Goal: Communication & Community: Answer question/provide support

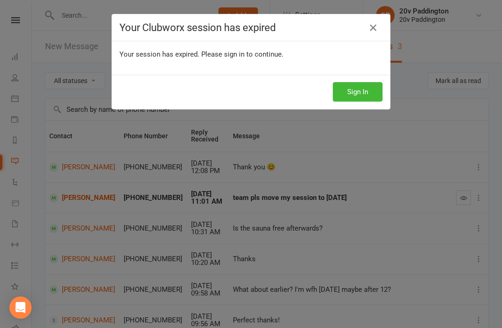
click at [348, 95] on button "Sign In" at bounding box center [358, 92] width 50 height 20
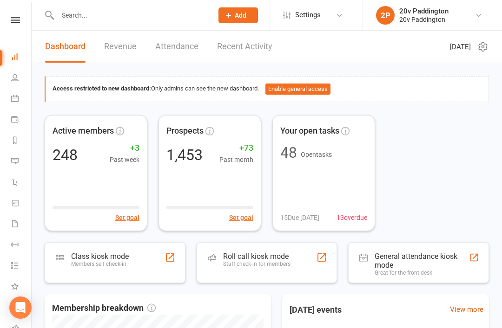
click at [14, 90] on link "Calendar" at bounding box center [21, 99] width 21 height 21
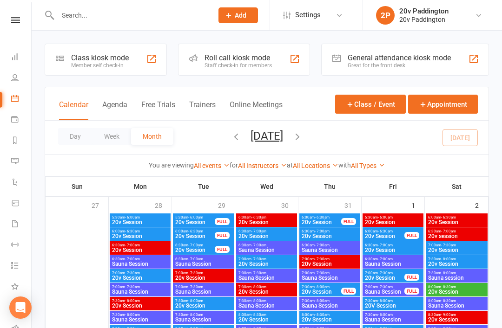
click at [116, 113] on button "Agenda" at bounding box center [114, 110] width 25 height 20
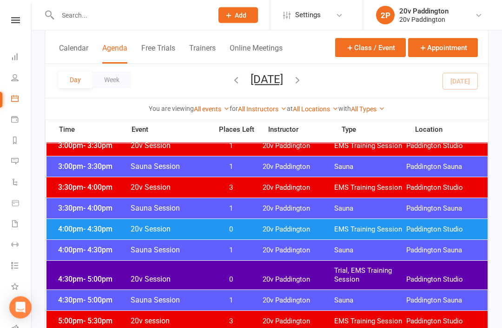
scroll to position [730, 0]
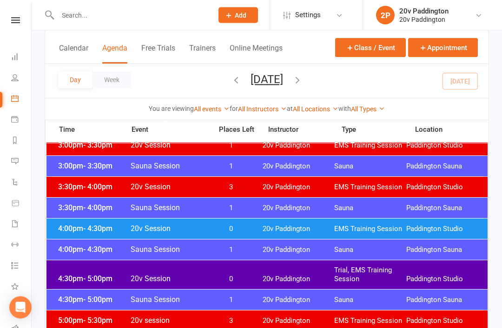
click at [417, 226] on span "Paddington Studio" at bounding box center [442, 229] width 72 height 9
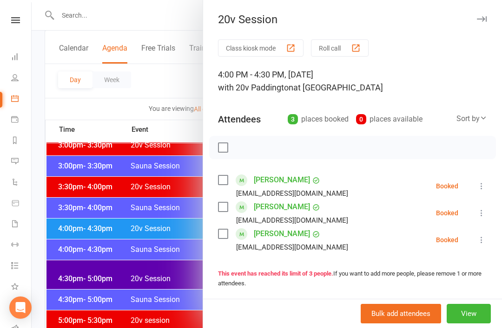
click at [483, 188] on icon at bounding box center [481, 186] width 9 height 9
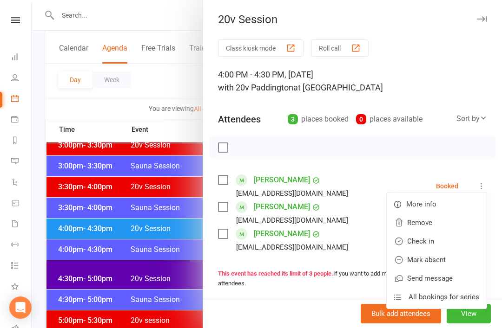
click at [434, 244] on link "Check in" at bounding box center [436, 241] width 100 height 19
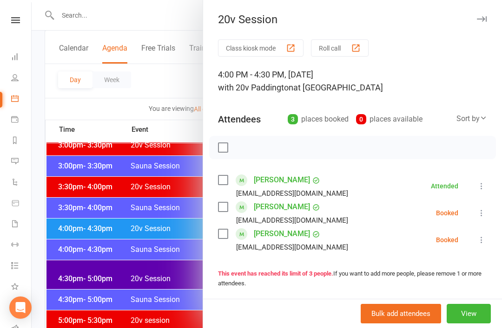
click at [479, 212] on icon at bounding box center [481, 213] width 9 height 9
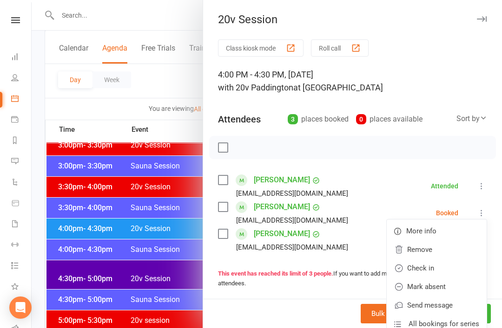
click at [431, 270] on link "Check in" at bounding box center [436, 268] width 100 height 19
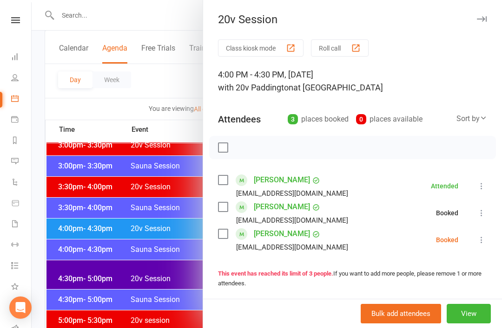
click at [111, 283] on div at bounding box center [267, 164] width 470 height 328
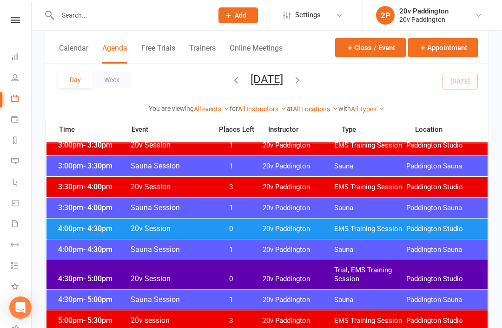
click at [130, 281] on span "20v Session" at bounding box center [168, 278] width 77 height 9
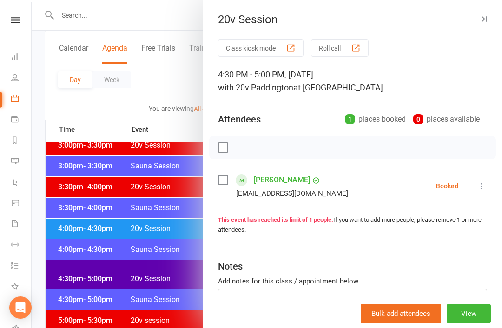
click at [103, 276] on div at bounding box center [267, 164] width 470 height 328
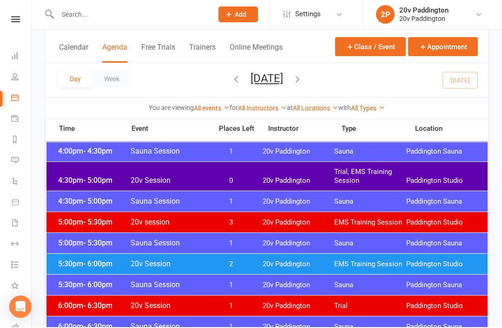
click at [249, 270] on div "5:30pm - 6:00pm 20v Session 2 20v Paddington EMS Training Session [GEOGRAPHIC_D…" at bounding box center [266, 265] width 441 height 20
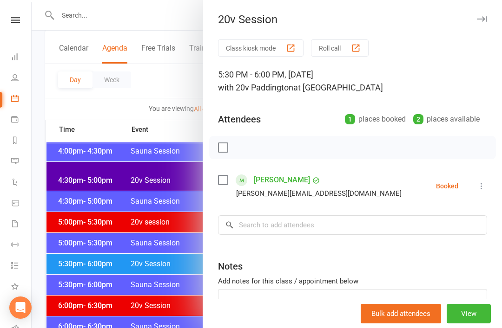
click at [137, 270] on div at bounding box center [267, 164] width 470 height 328
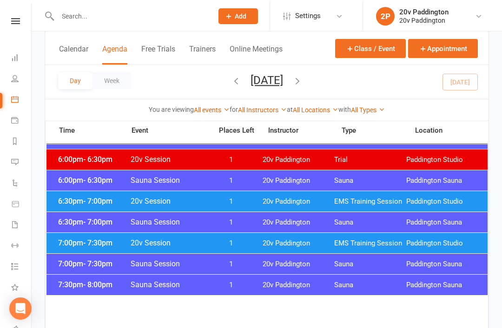
click at [269, 205] on span "20v Paddington" at bounding box center [298, 200] width 72 height 9
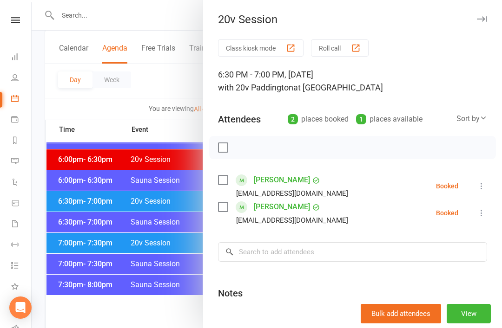
click at [115, 208] on div at bounding box center [267, 164] width 470 height 328
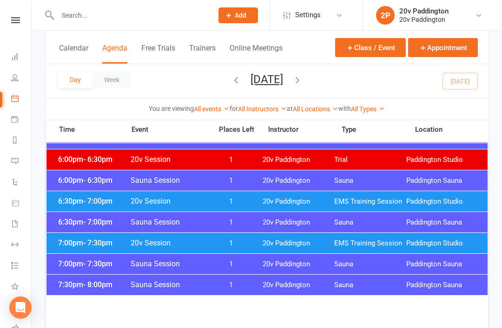
click at [117, 248] on div "7:00pm - 7:30pm 20v Session 1 20v Paddington EMS Training Session [GEOGRAPHIC_D…" at bounding box center [266, 243] width 441 height 20
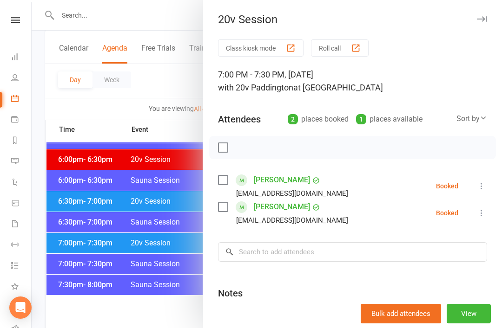
click at [19, 164] on link "Messages 3" at bounding box center [21, 162] width 21 height 21
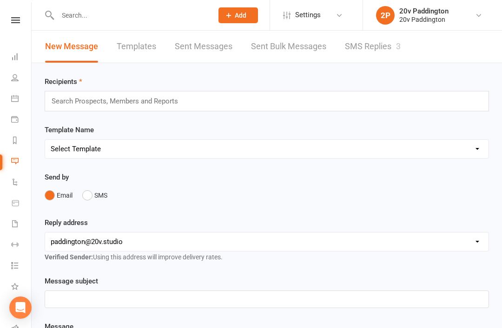
click at [369, 50] on link "SMS Replies 3" at bounding box center [373, 47] width 56 height 32
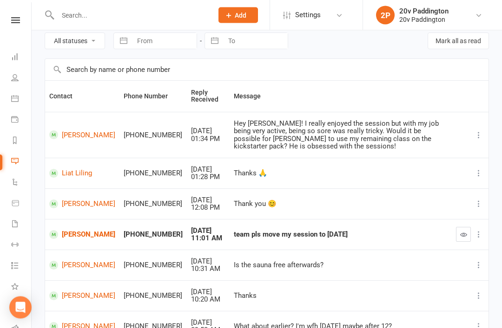
scroll to position [40, 0]
click at [62, 230] on link "[PERSON_NAME]" at bounding box center [82, 234] width 66 height 9
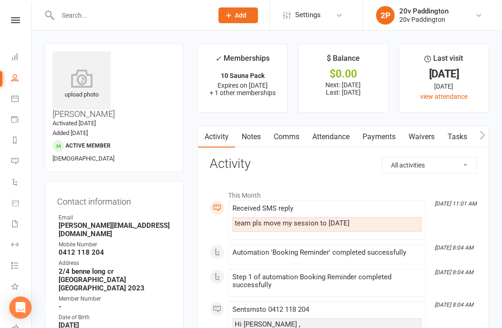
click at [277, 142] on link "Comms" at bounding box center [286, 136] width 39 height 21
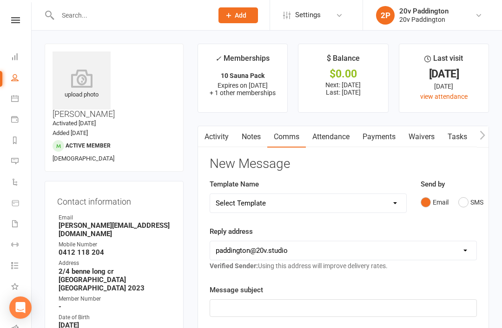
click at [467, 205] on button "SMS" at bounding box center [470, 203] width 25 height 18
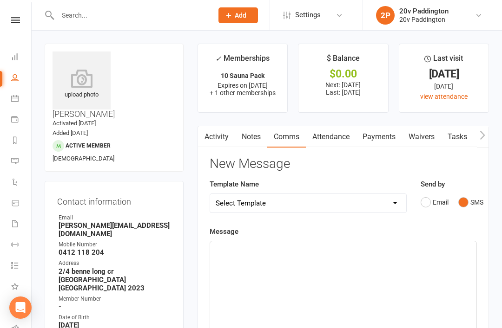
click at [356, 285] on div "﻿" at bounding box center [343, 311] width 266 height 139
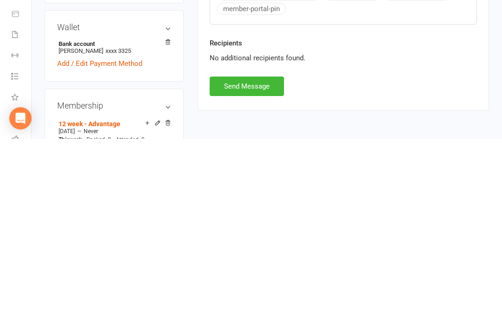
click at [247, 266] on button "Send Message" at bounding box center [246, 276] width 74 height 20
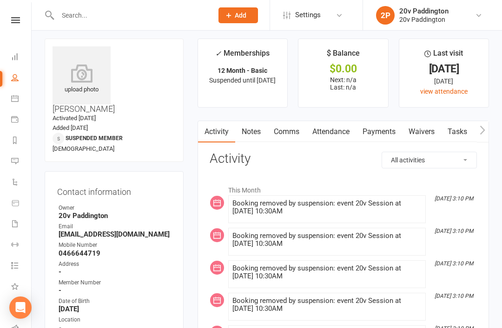
click at [15, 105] on link "Calendar" at bounding box center [21, 99] width 21 height 21
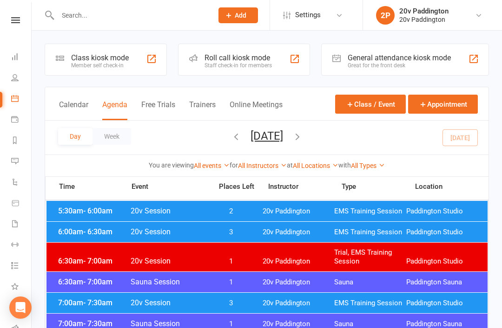
click at [302, 136] on icon "button" at bounding box center [297, 136] width 10 height 10
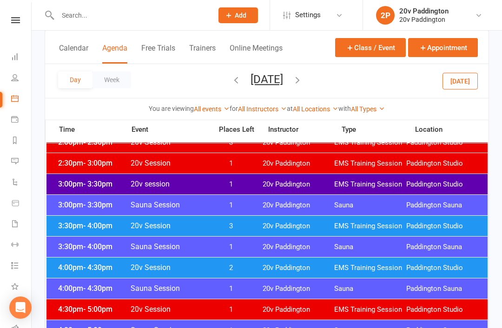
scroll to position [788, 0]
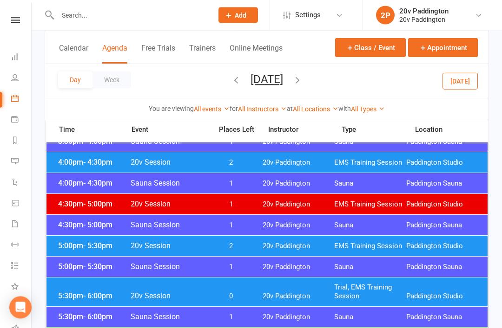
click at [434, 246] on span "Paddington Studio" at bounding box center [442, 246] width 72 height 9
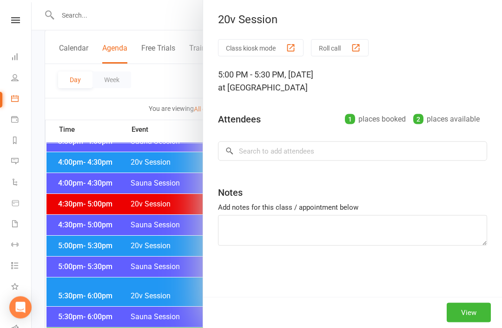
scroll to position [789, 0]
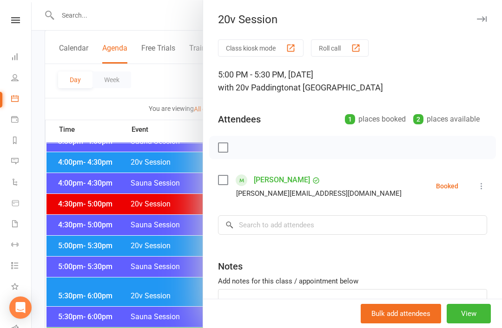
click at [85, 250] on div at bounding box center [267, 164] width 470 height 328
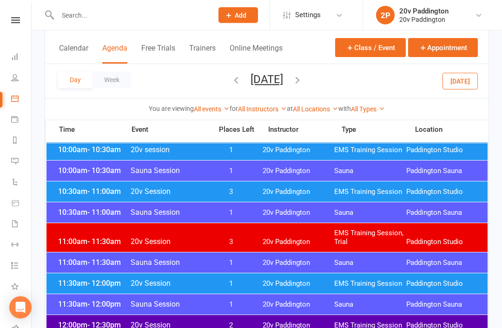
scroll to position [363, 0]
